Goal: Transaction & Acquisition: Purchase product/service

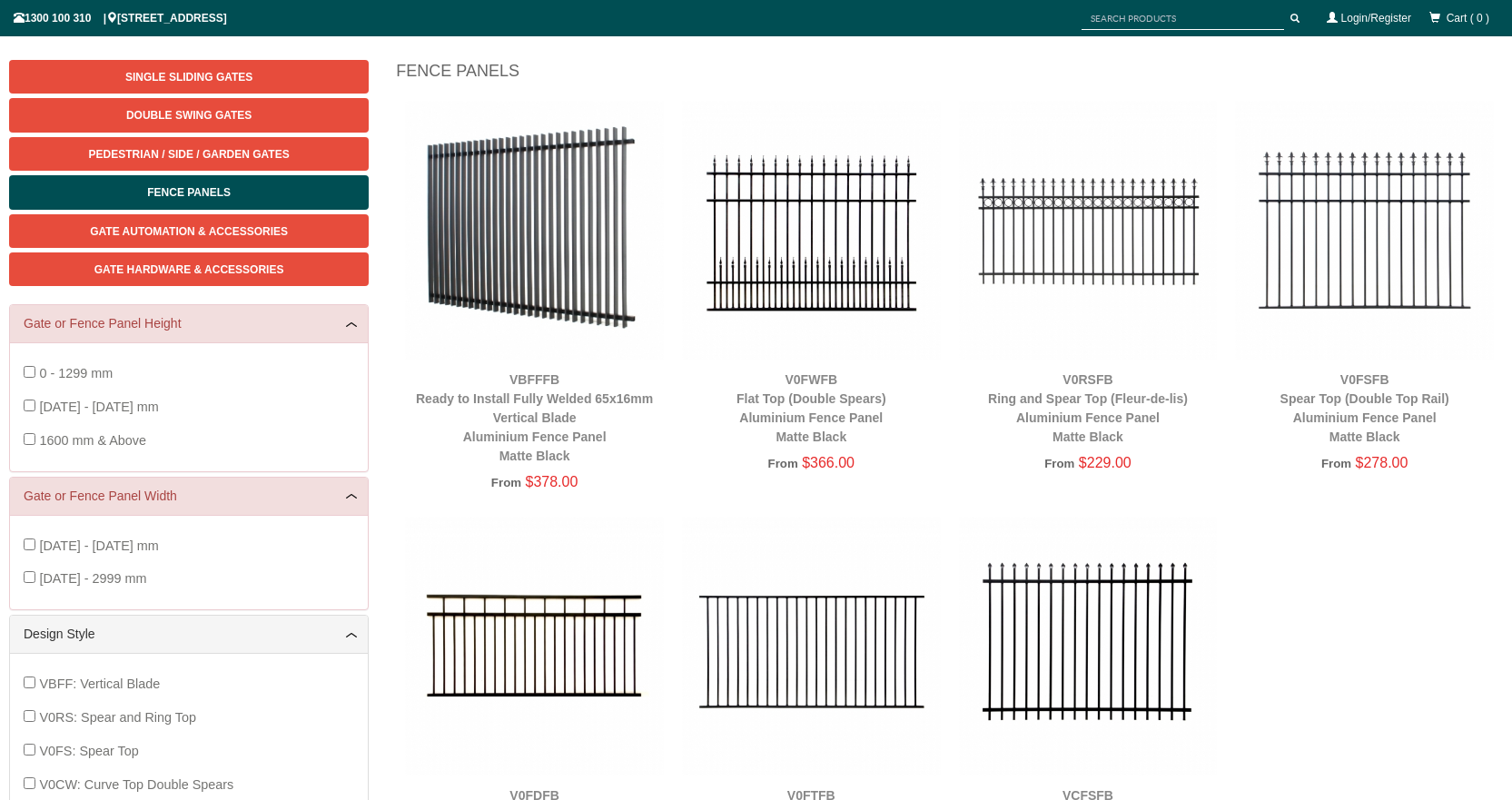
scroll to position [231, 0]
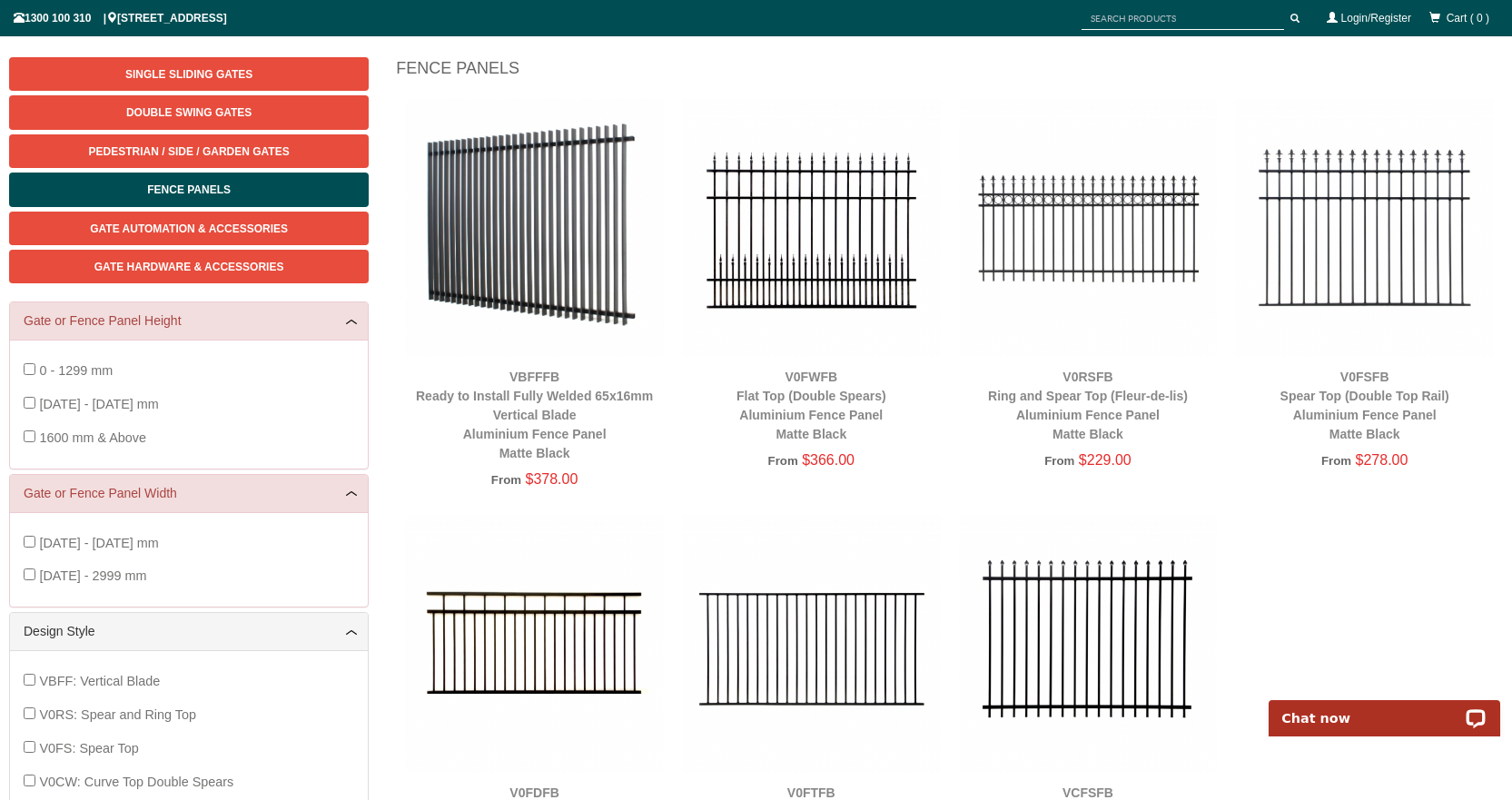
click at [1393, 228] on img at bounding box center [1364, 227] width 259 height 259
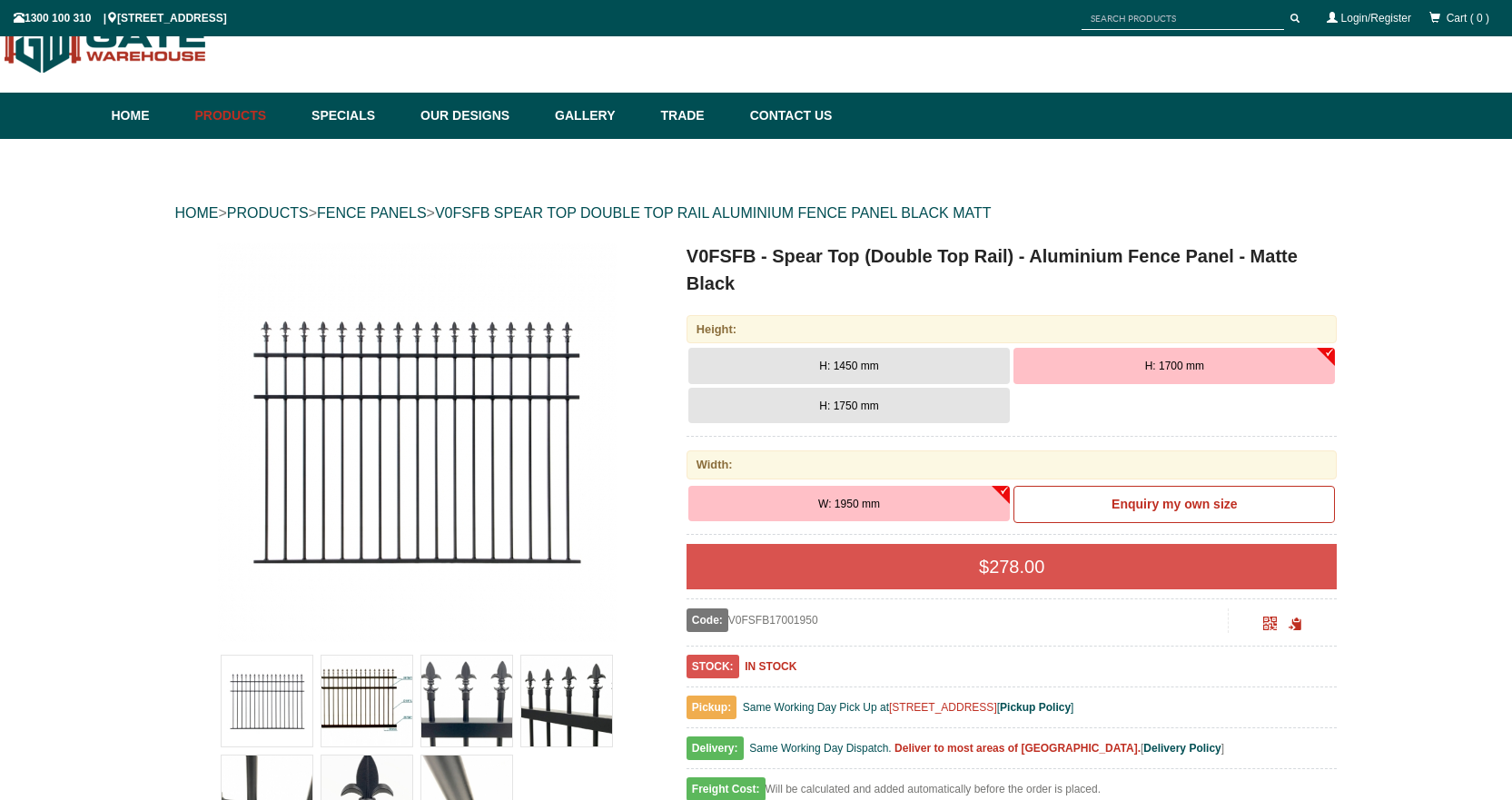
click at [895, 404] on button "H: 1750 mm" at bounding box center [848, 405] width 322 height 36
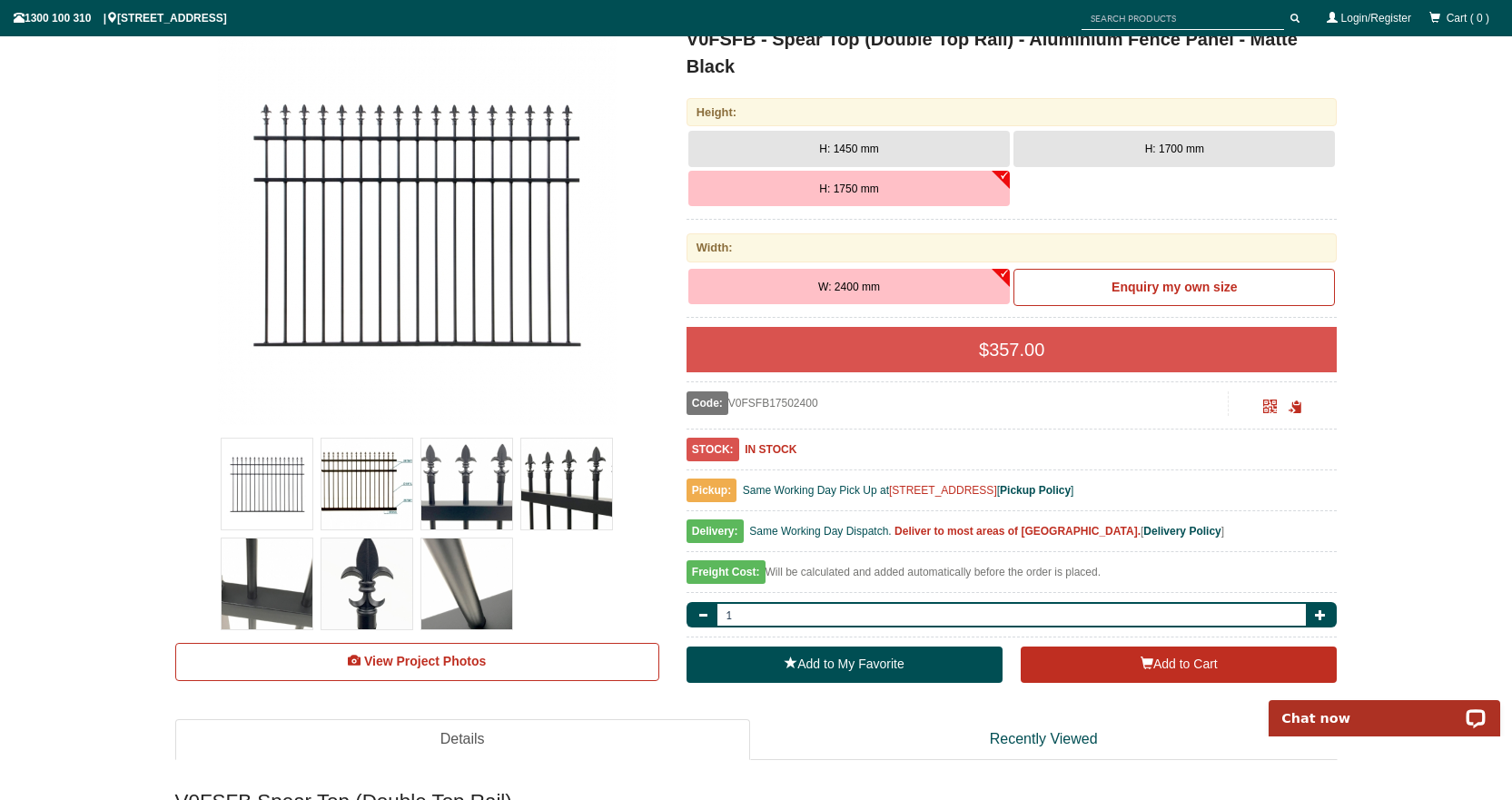
scroll to position [265, 0]
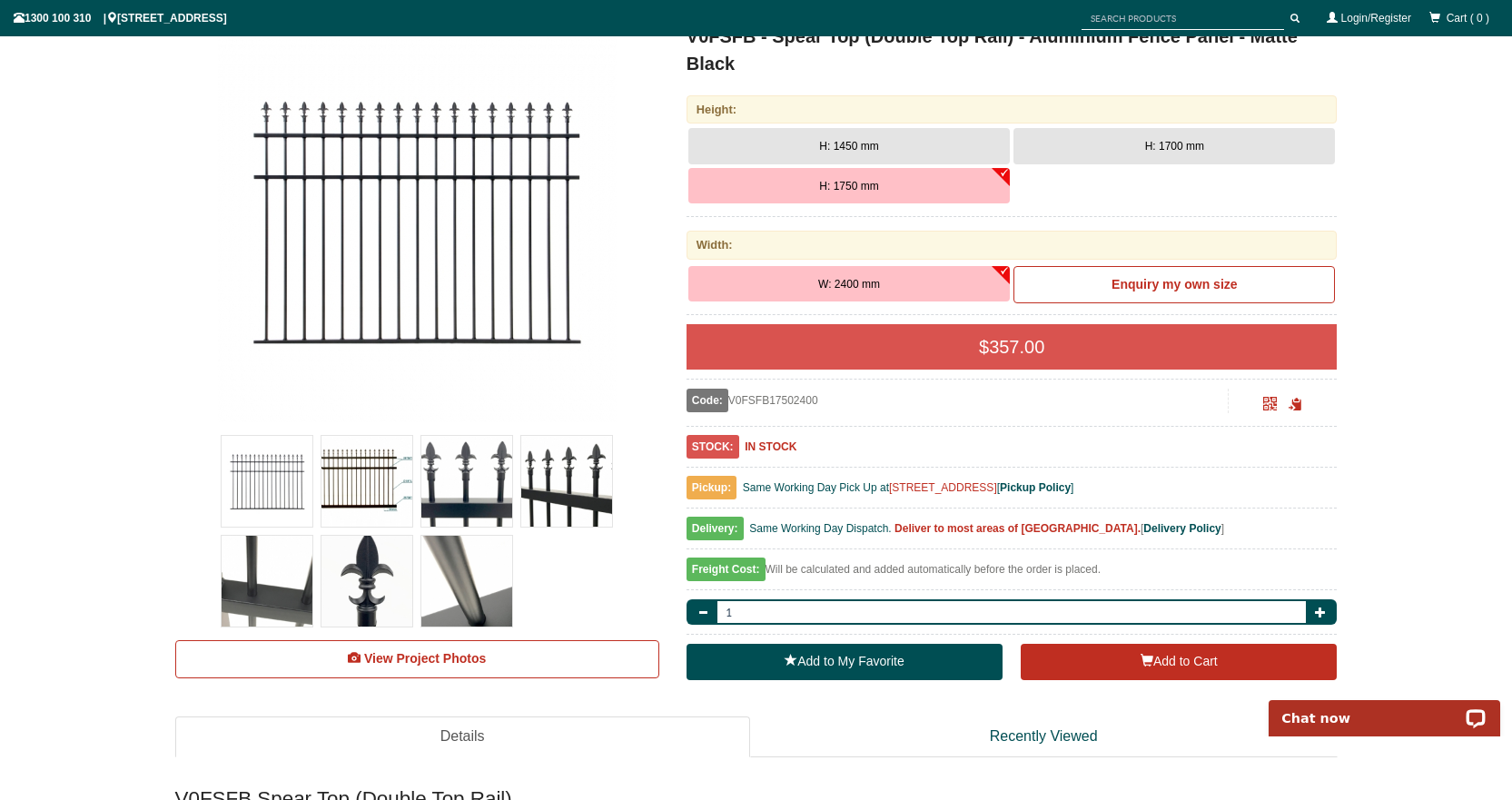
click at [717, 530] on span "Delivery:" at bounding box center [715, 528] width 58 height 23
click at [1324, 616] on span "button" at bounding box center [1320, 611] width 11 height 11
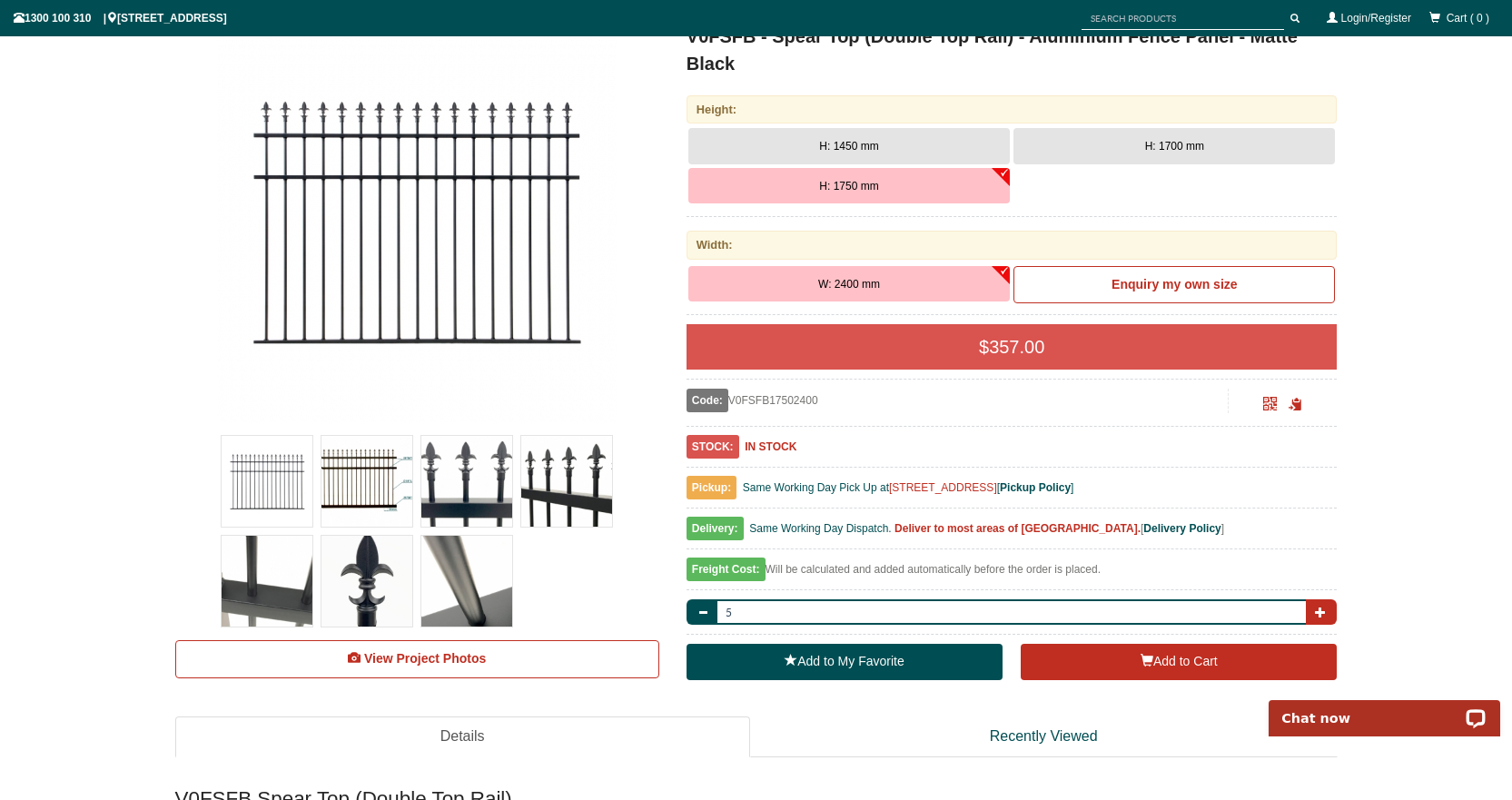
click at [1324, 616] on span "button" at bounding box center [1320, 611] width 11 height 11
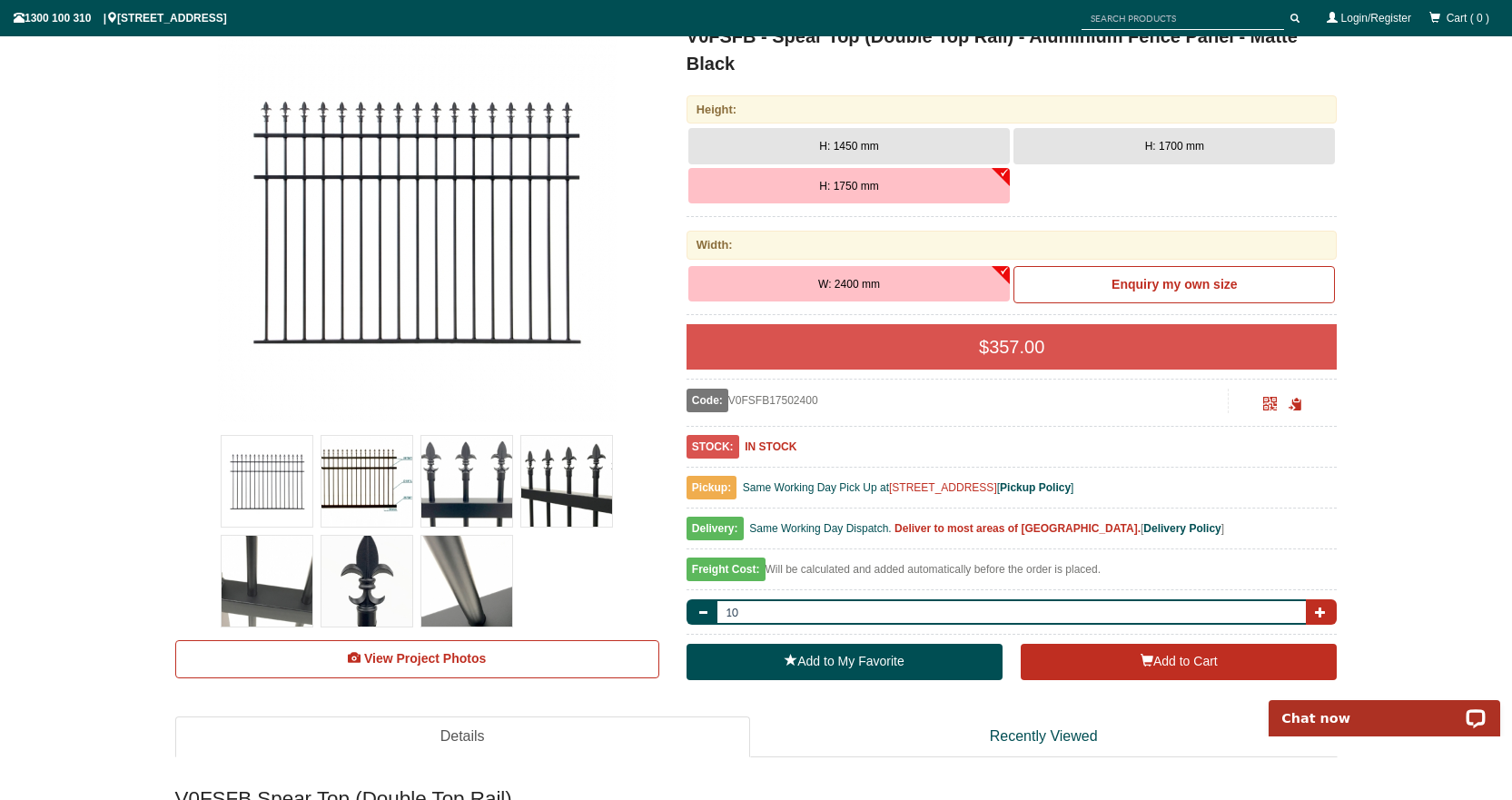
click at [1324, 616] on span "button" at bounding box center [1320, 611] width 11 height 11
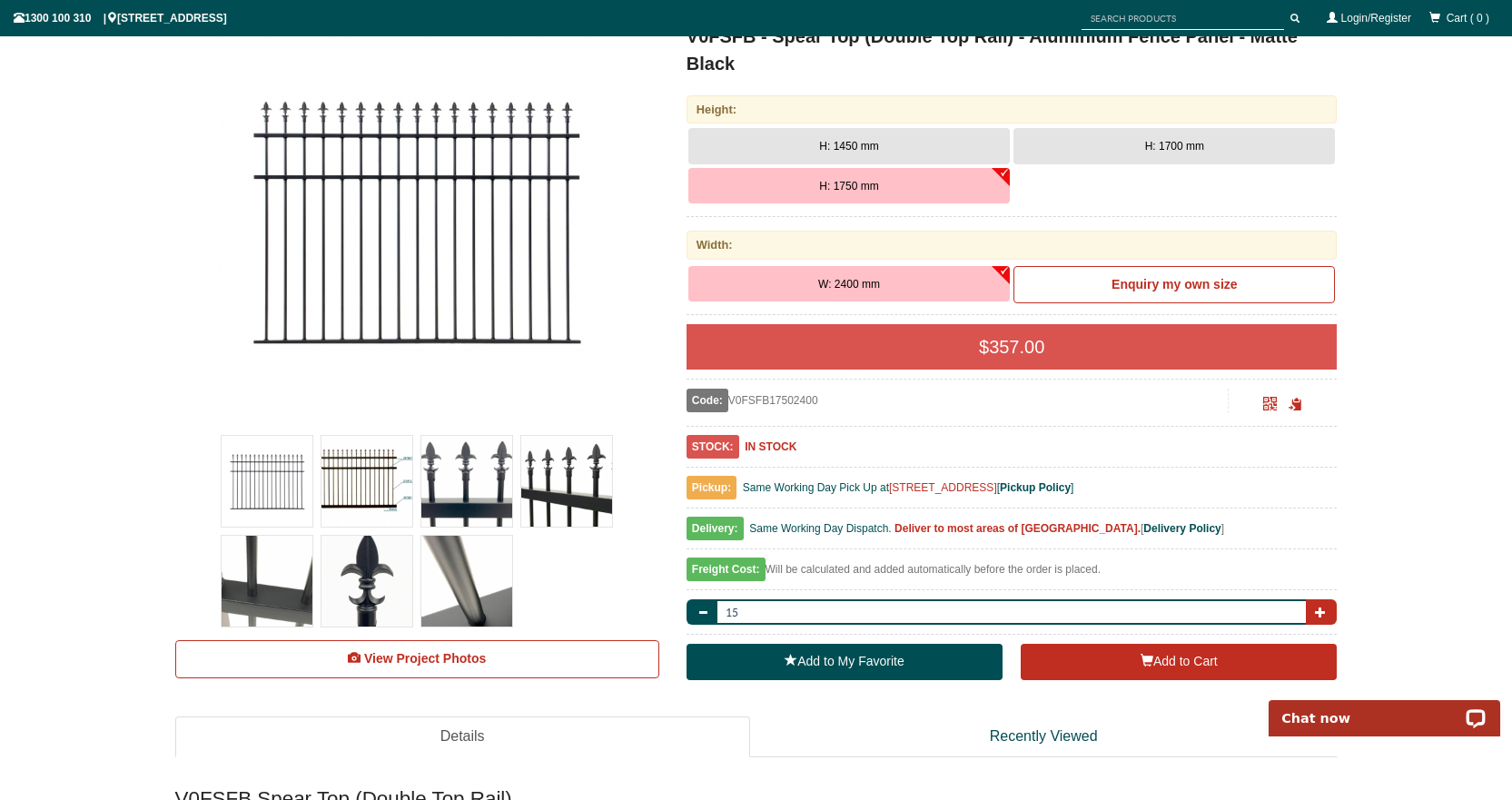
click at [1324, 616] on span "button" at bounding box center [1320, 611] width 11 height 11
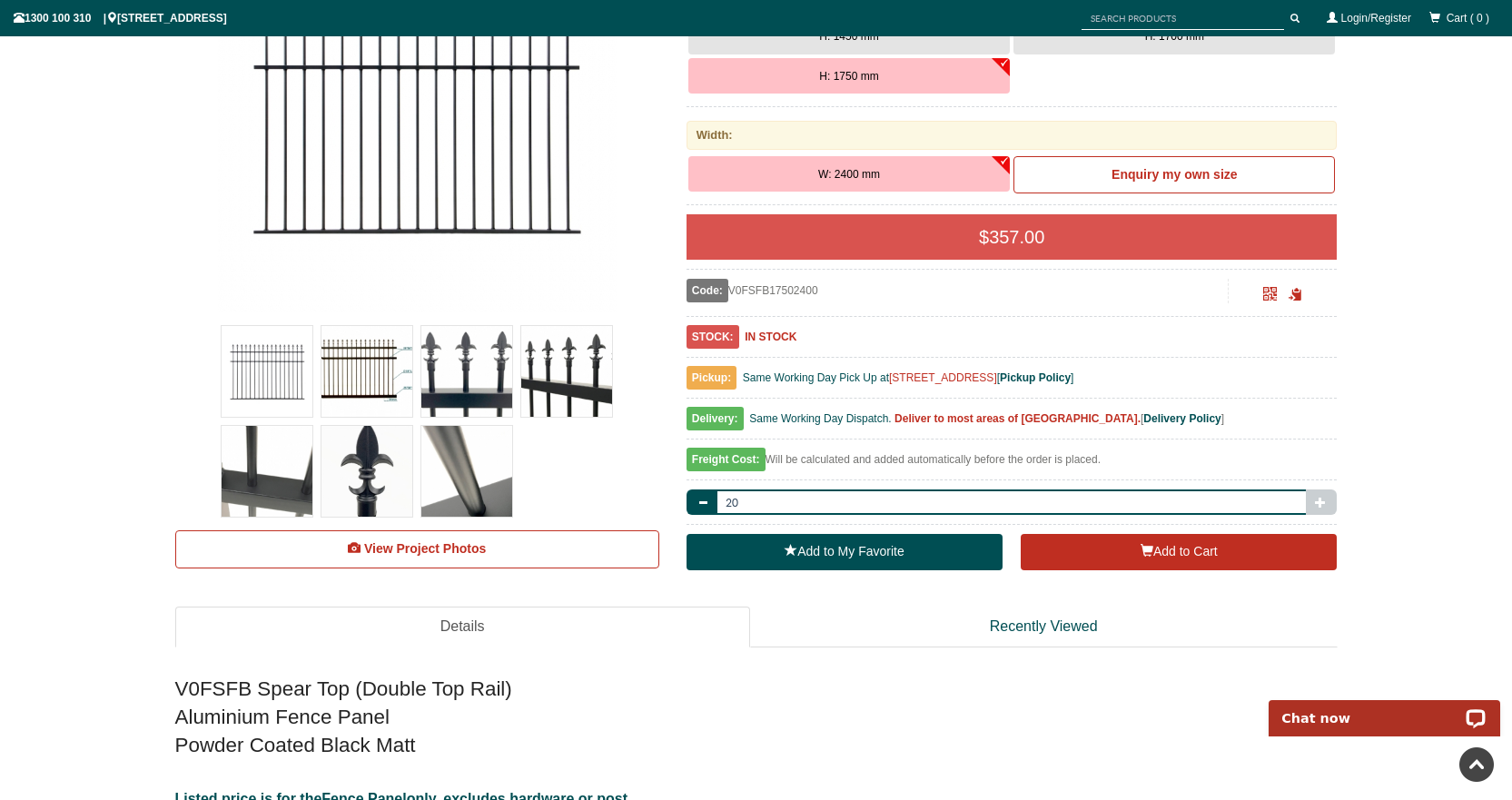
scroll to position [351, 0]
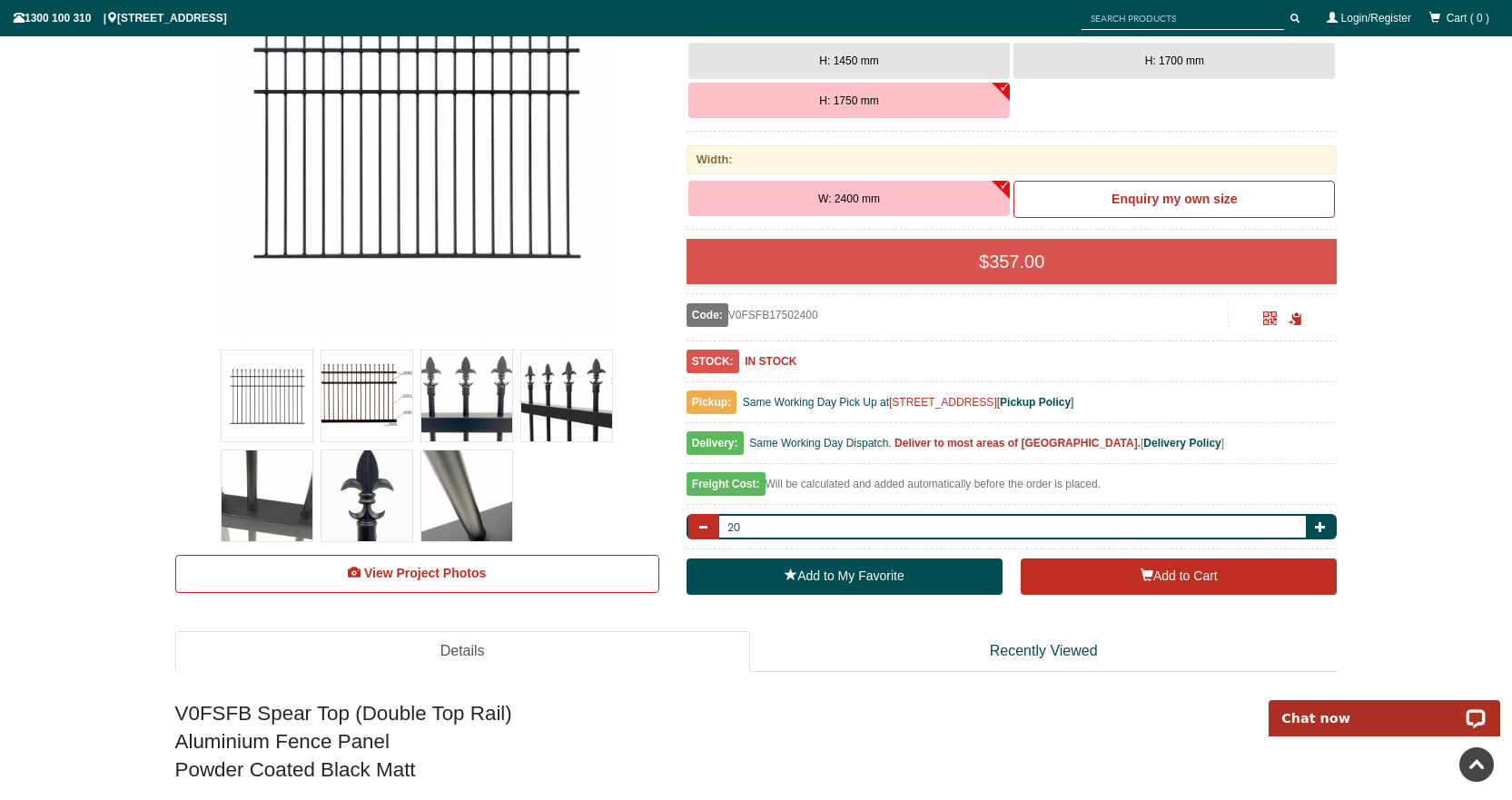
click at [701, 523] on span "button" at bounding box center [703, 526] width 11 height 11
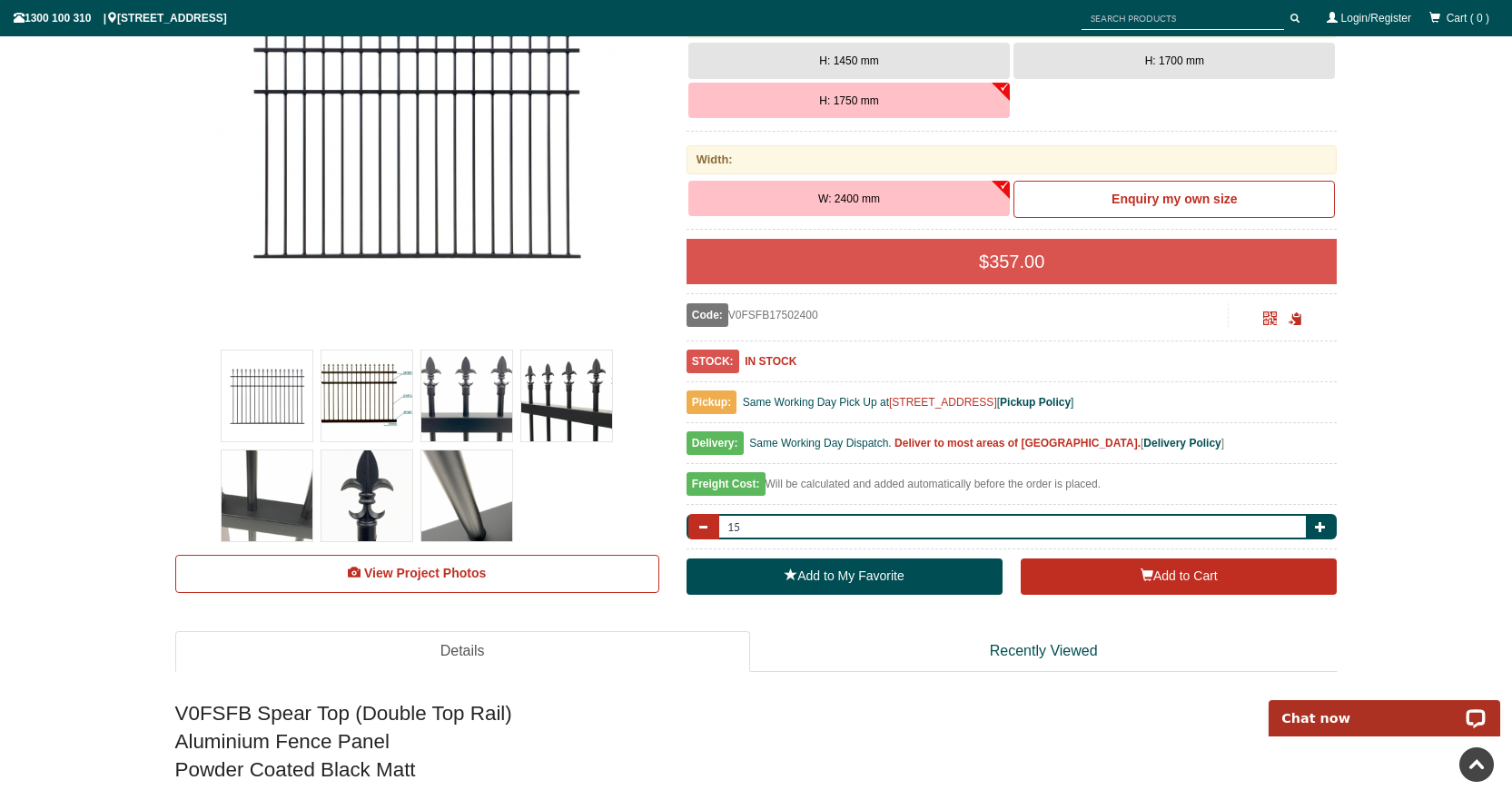
click at [701, 523] on span "button" at bounding box center [703, 526] width 11 height 11
type input "14"
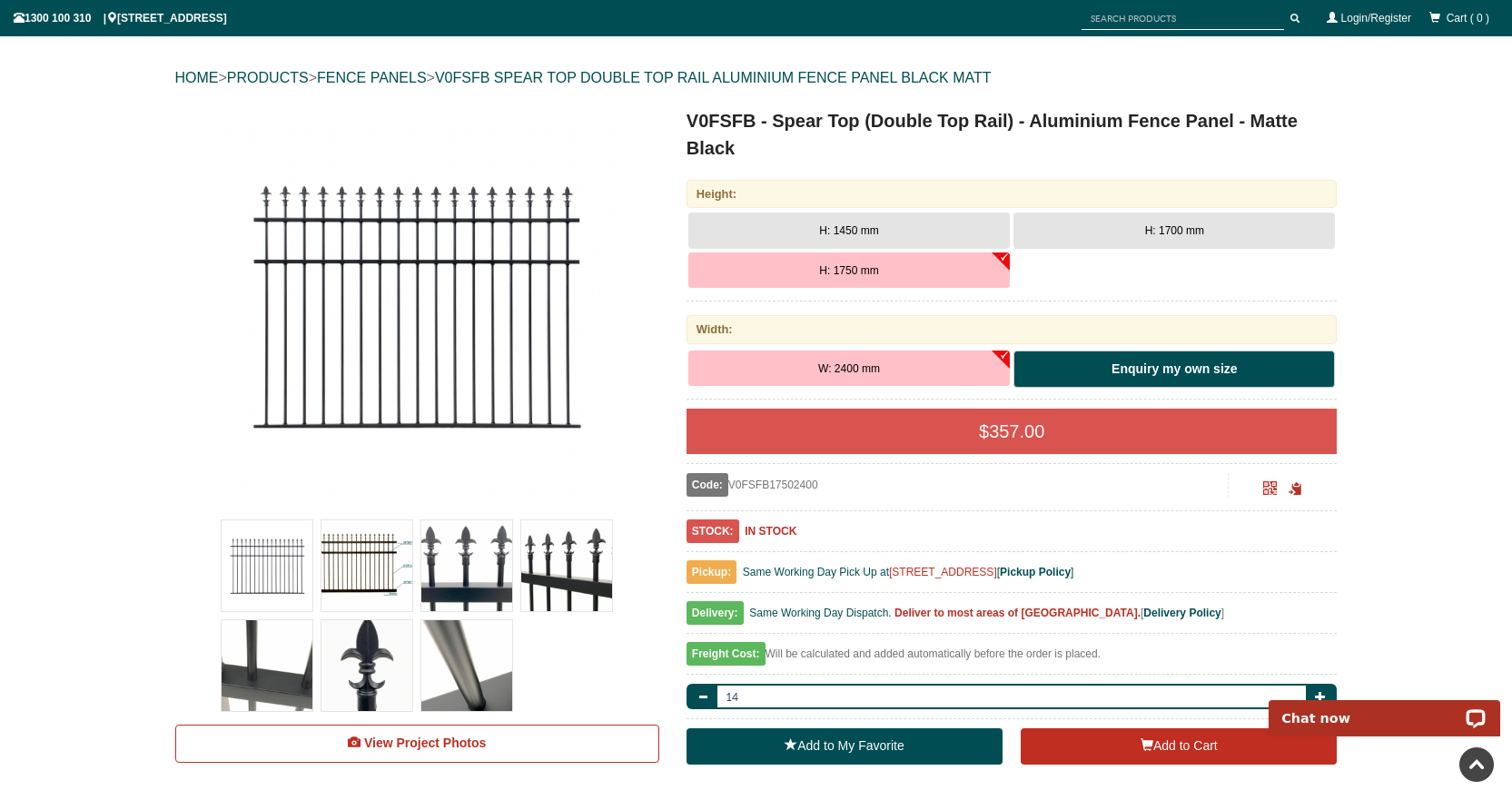
scroll to position [159, 0]
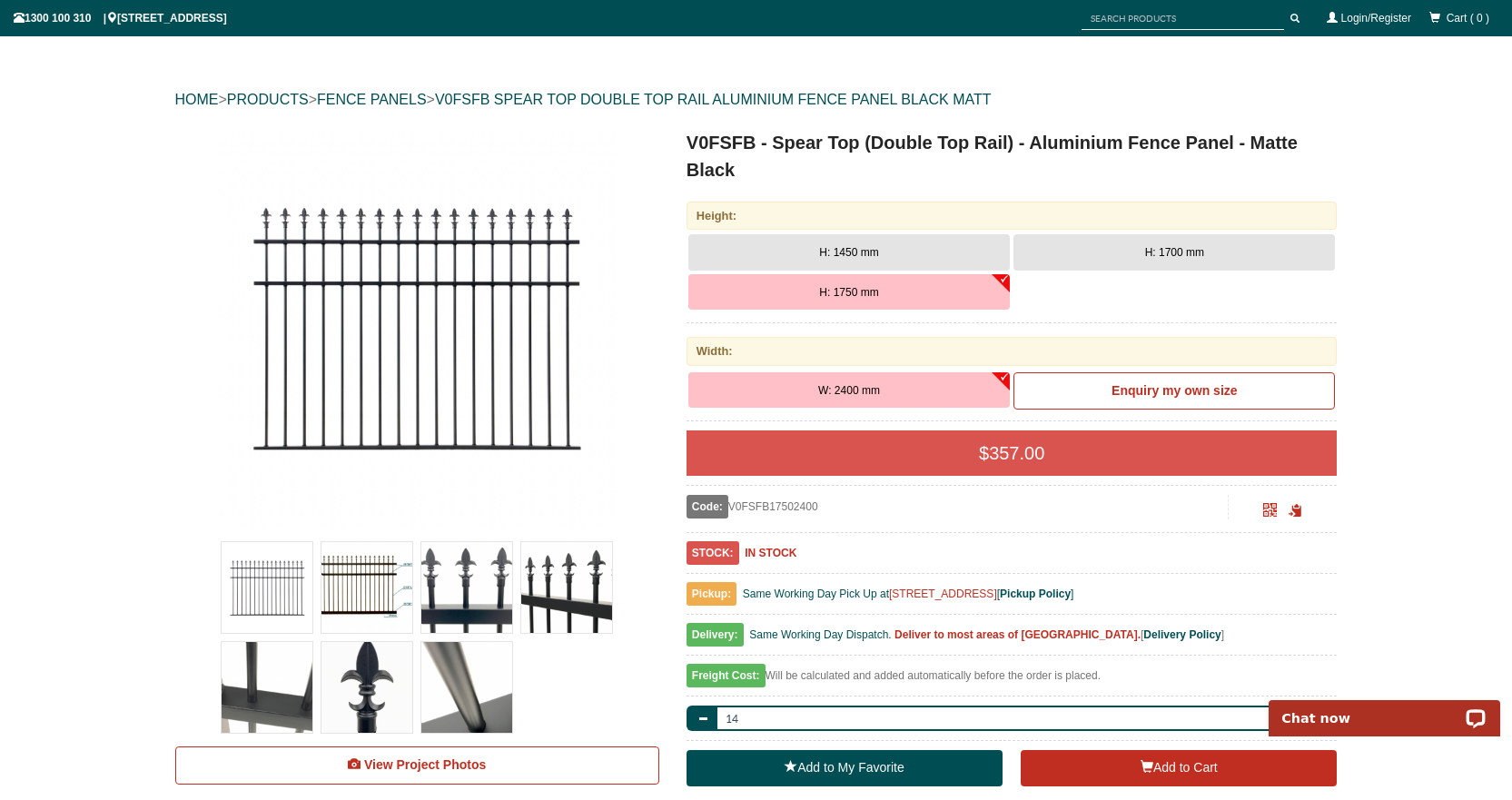
click at [1139, 251] on button "H: 1700 mm" at bounding box center [1174, 252] width 322 height 36
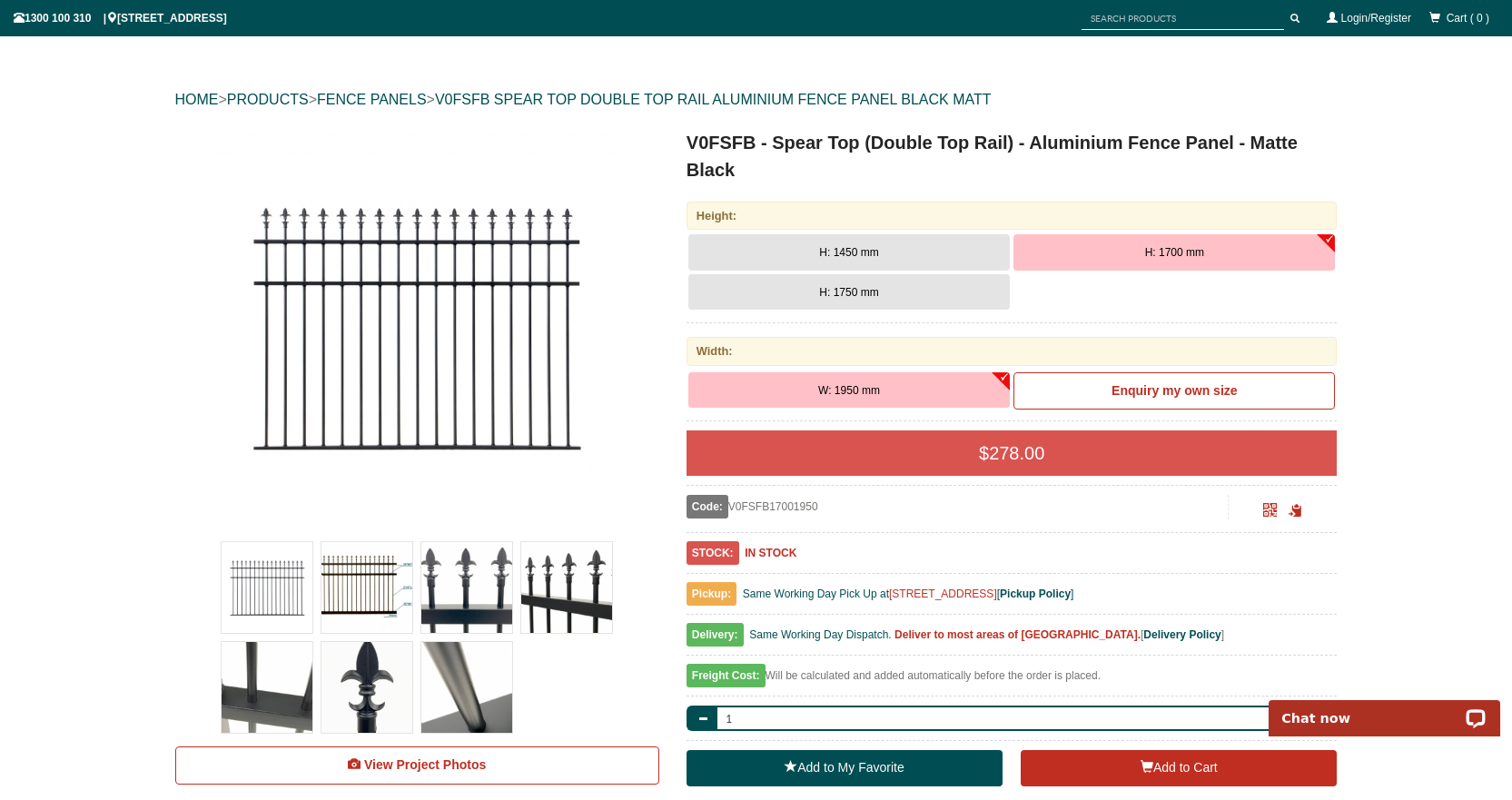
click at [907, 243] on button "H: 1450 mm" at bounding box center [848, 252] width 322 height 36
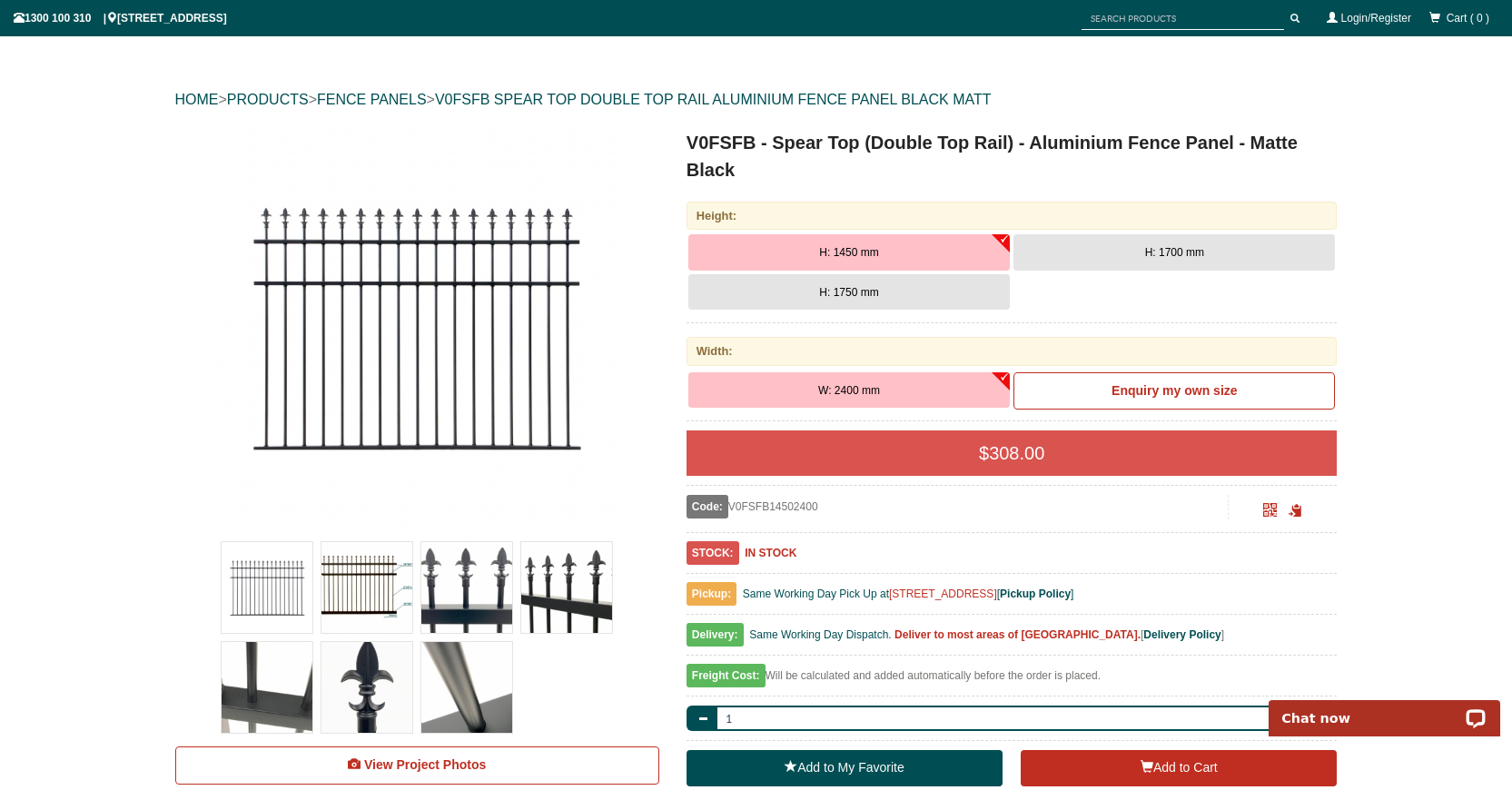
click at [1131, 246] on button "H: 1700 mm" at bounding box center [1174, 252] width 322 height 36
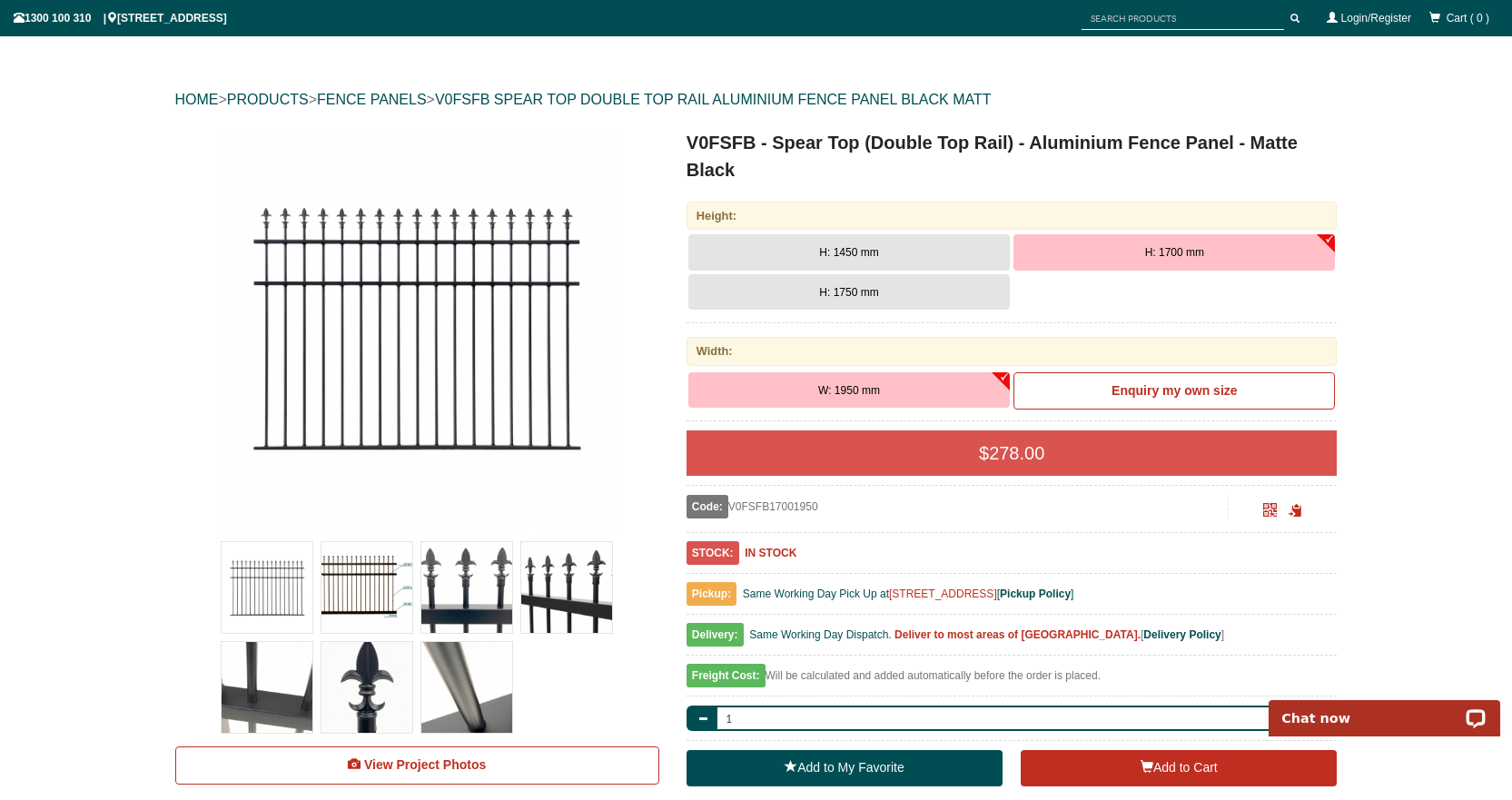
click at [993, 246] on button "H: 1450 mm" at bounding box center [848, 252] width 322 height 36
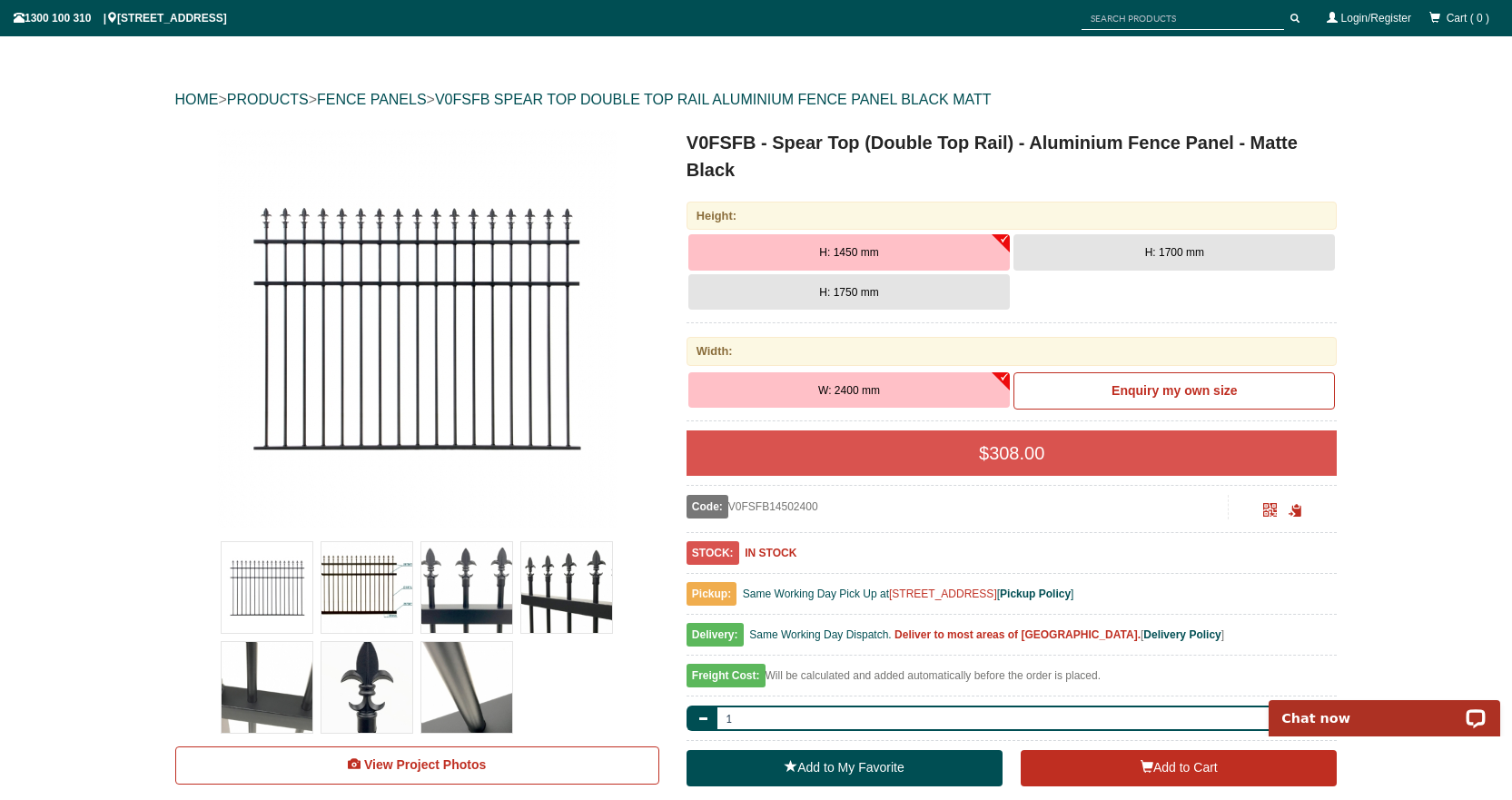
click at [1099, 241] on button "H: 1700 mm" at bounding box center [1174, 252] width 322 height 36
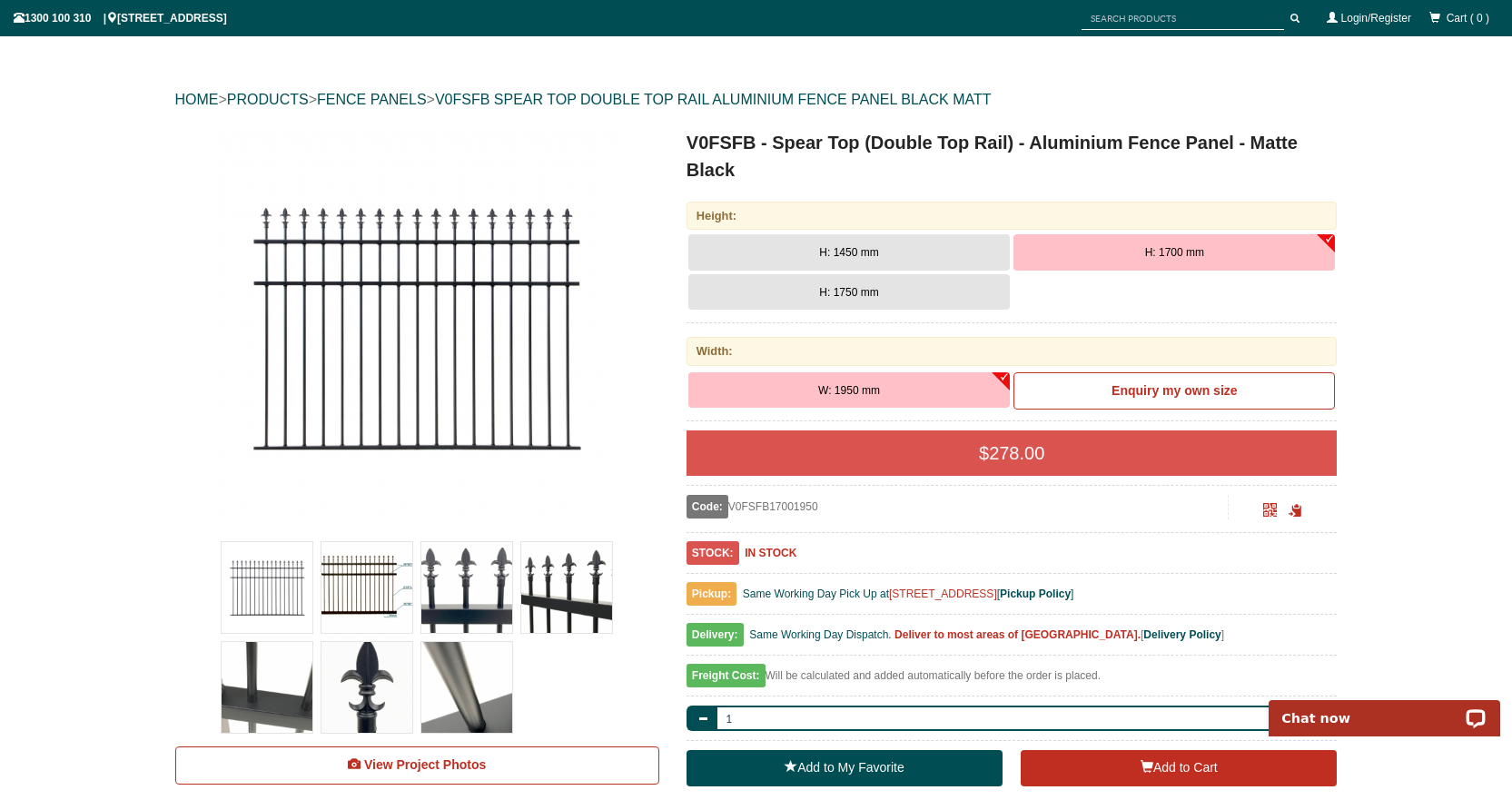
click at [875, 283] on button "H: 1750 mm" at bounding box center [848, 292] width 322 height 36
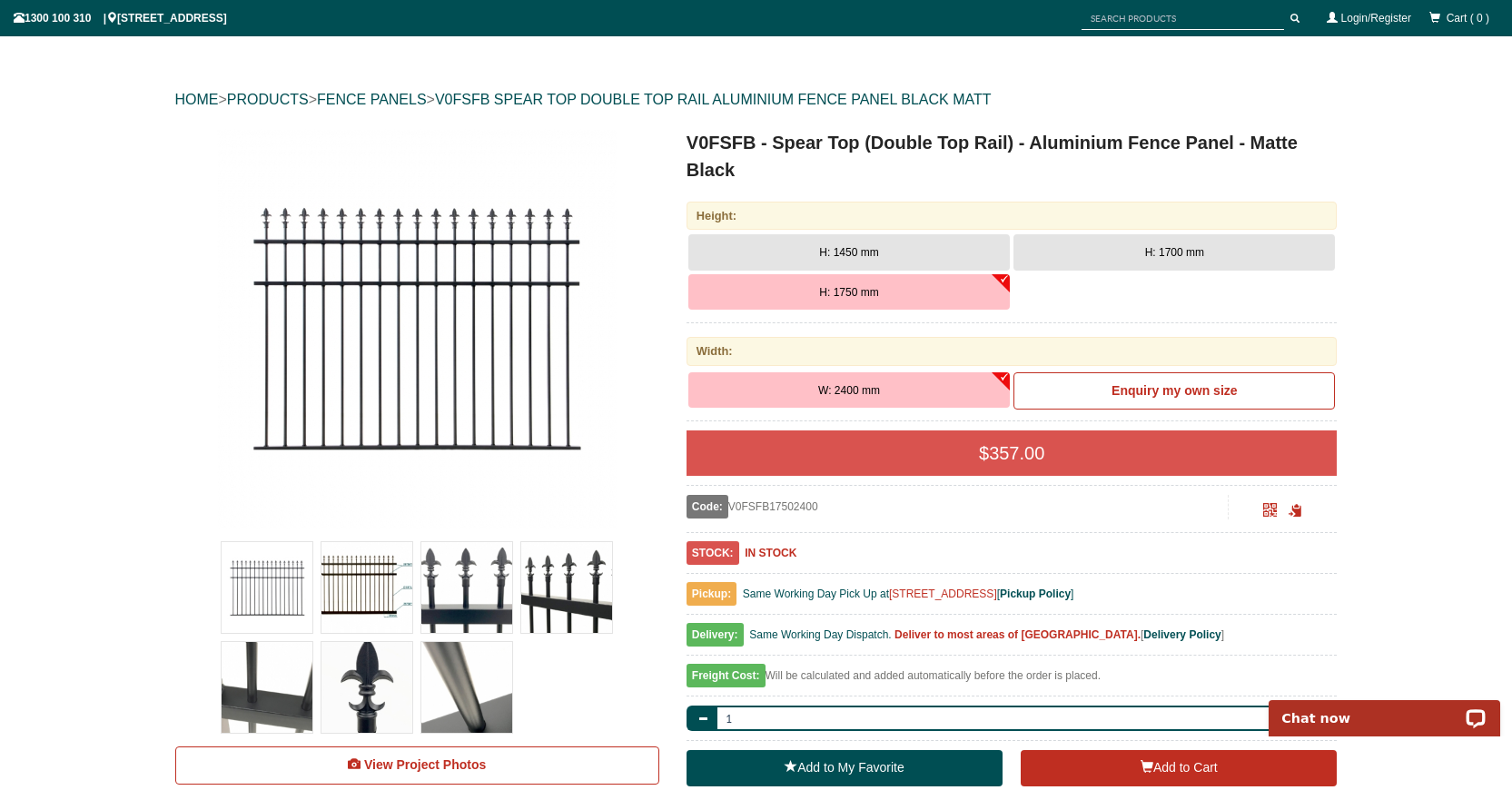
click at [1110, 252] on button "H: 1700 mm" at bounding box center [1174, 252] width 322 height 36
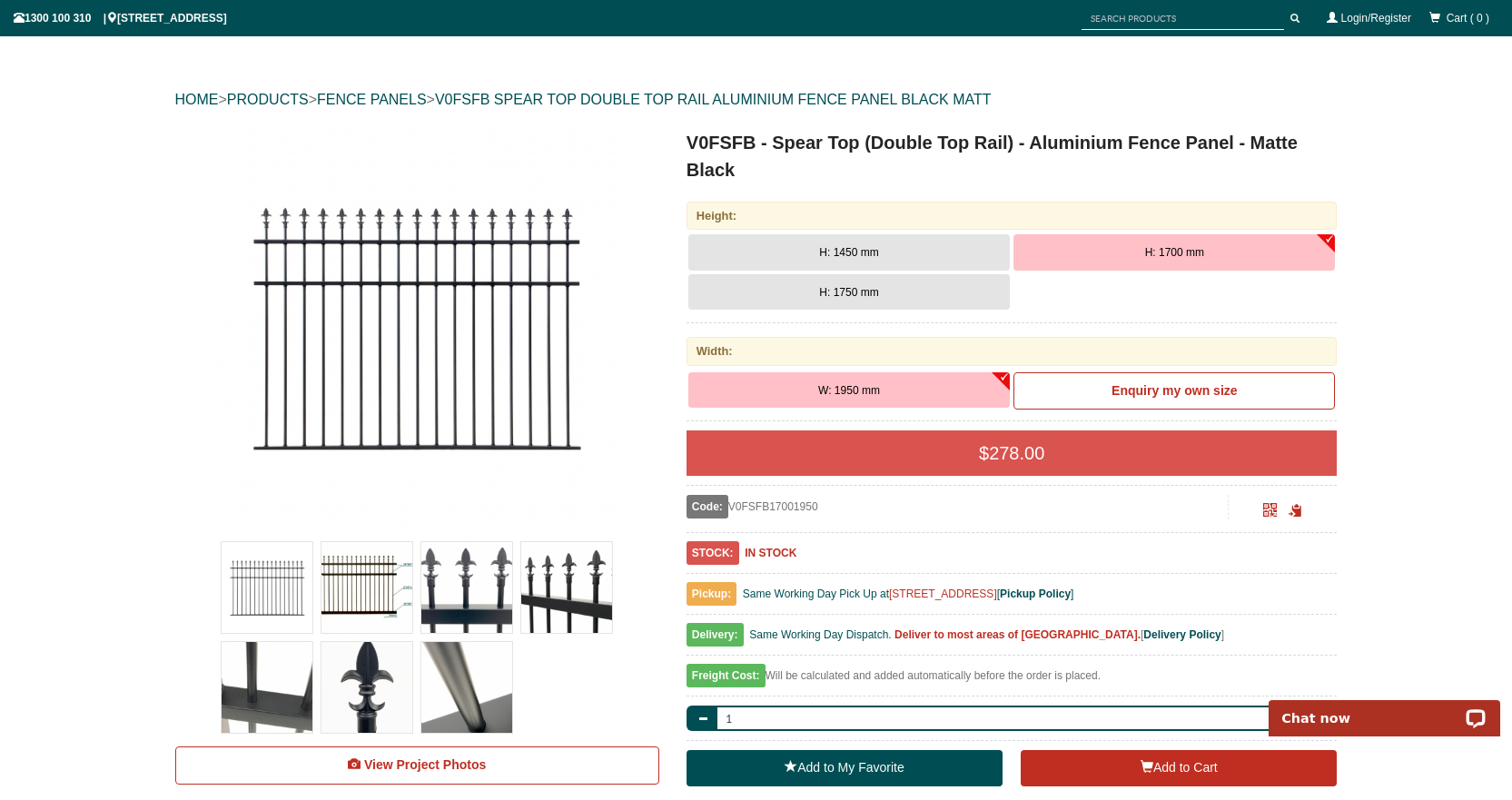
click at [946, 247] on button "H: 1450 mm" at bounding box center [848, 252] width 322 height 36
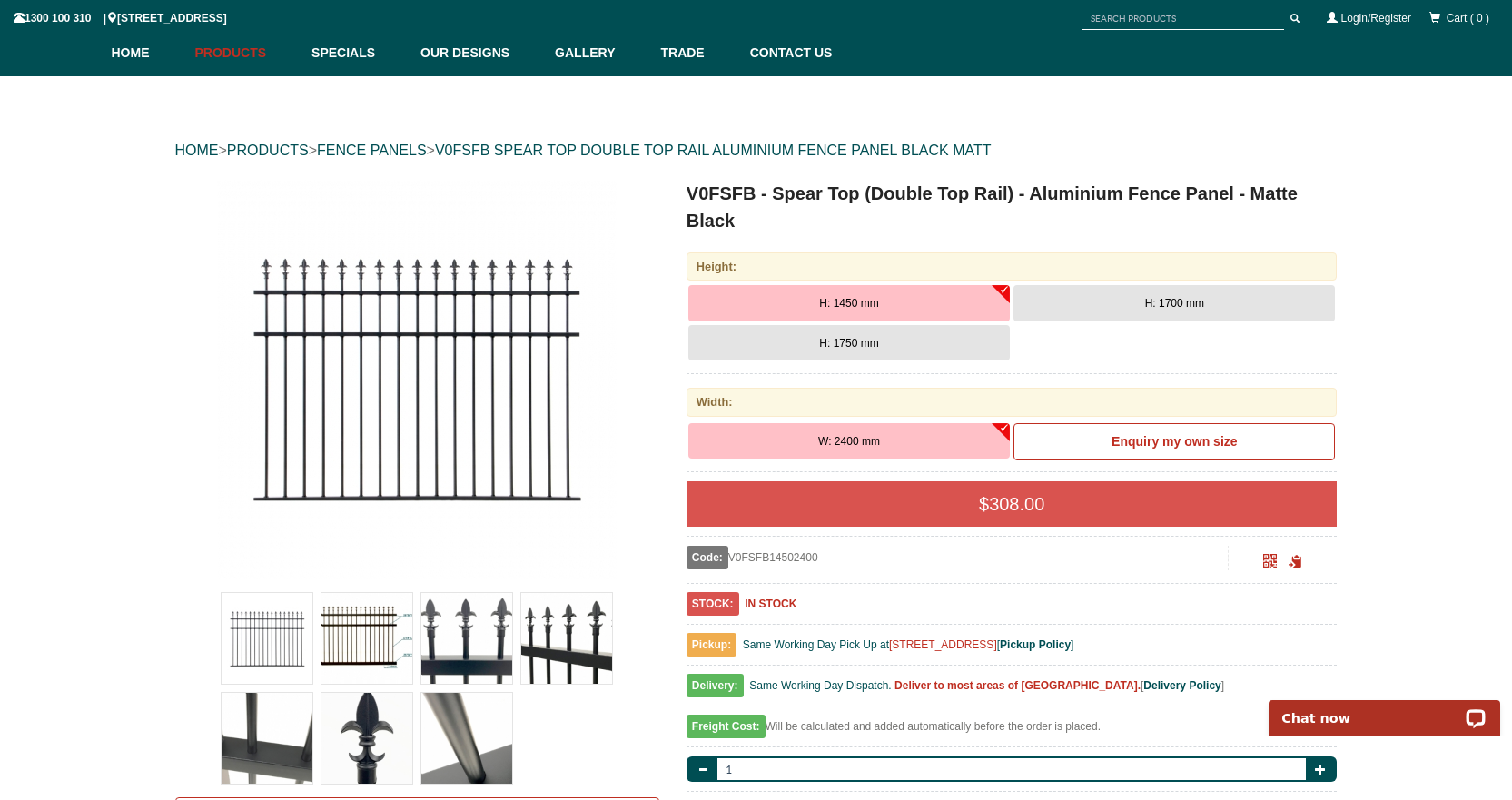
scroll to position [97, 0]
